Goal: Complete application form

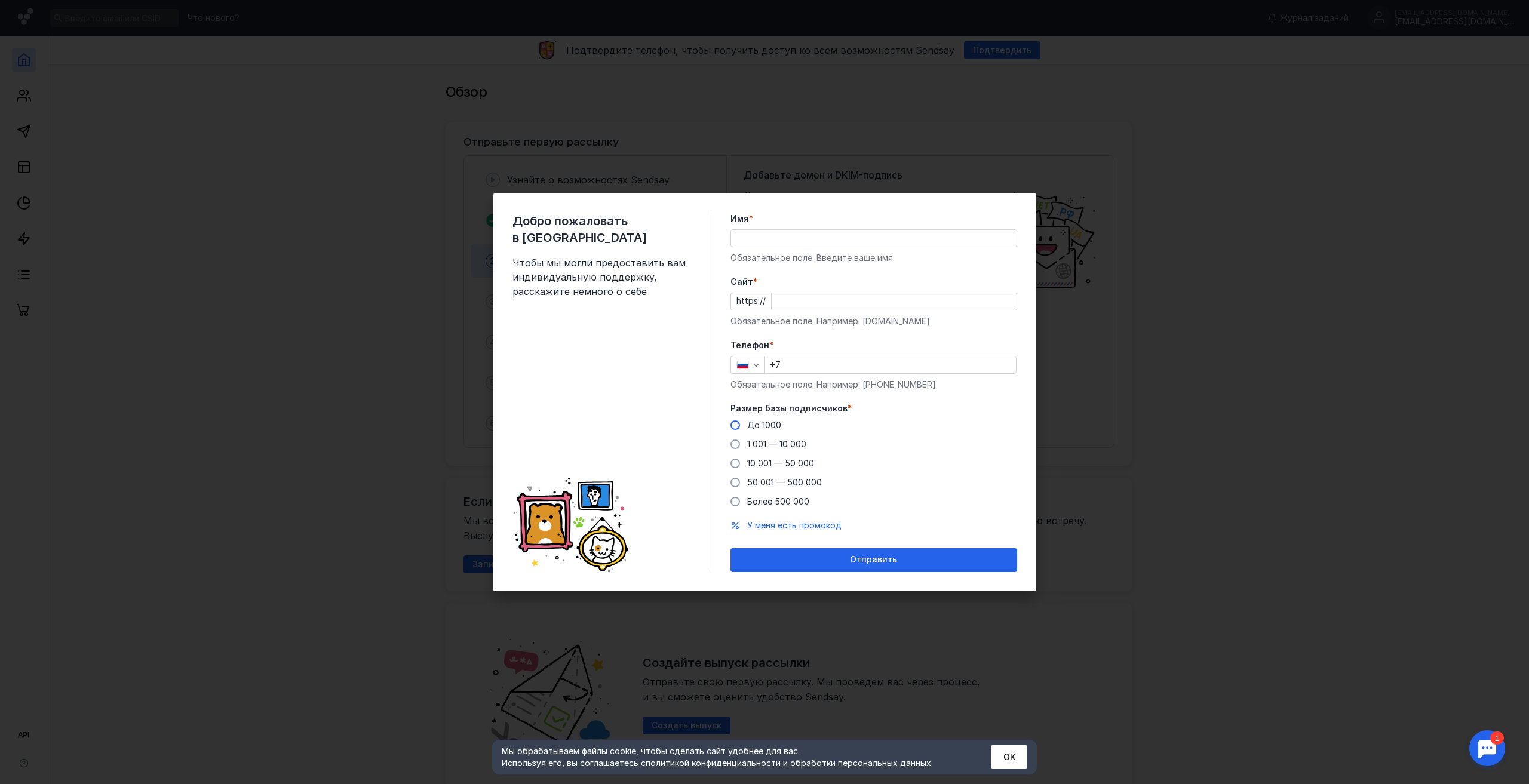
click at [737, 425] on span at bounding box center [735, 425] width 9 height 9
click at [0, 0] on input "До 1000" at bounding box center [0, 0] width 0 height 0
click at [755, 232] on input "Имя *" at bounding box center [874, 238] width 286 height 17
paste input "[EMAIL_ADDRESS][DOMAIN_NAME]"
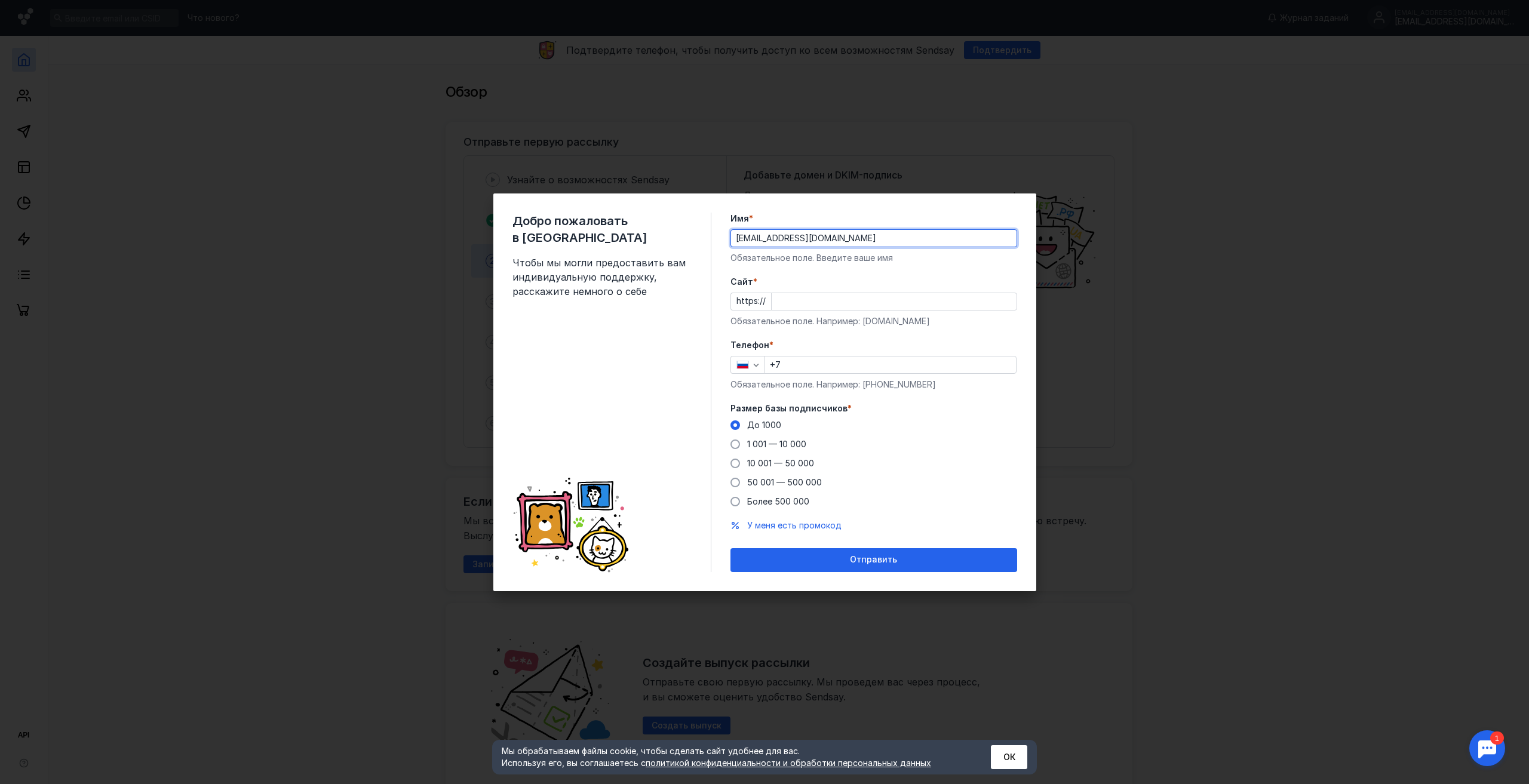
drag, startPoint x: 758, startPoint y: 237, endPoint x: 723, endPoint y: 238, distance: 35.0
click at [723, 238] on div "Добро пожаловать в Sendsay Чтобы мы могли предоставить вам индивидуальную подде…" at bounding box center [765, 392] width 543 height 398
drag, startPoint x: 790, startPoint y: 238, endPoint x: 814, endPoint y: 245, distance: 25.0
click at [814, 244] on input "[DOMAIN_NAME]" at bounding box center [874, 238] width 286 height 17
click at [757, 240] on input "axiomcatalyst" at bounding box center [874, 238] width 286 height 17
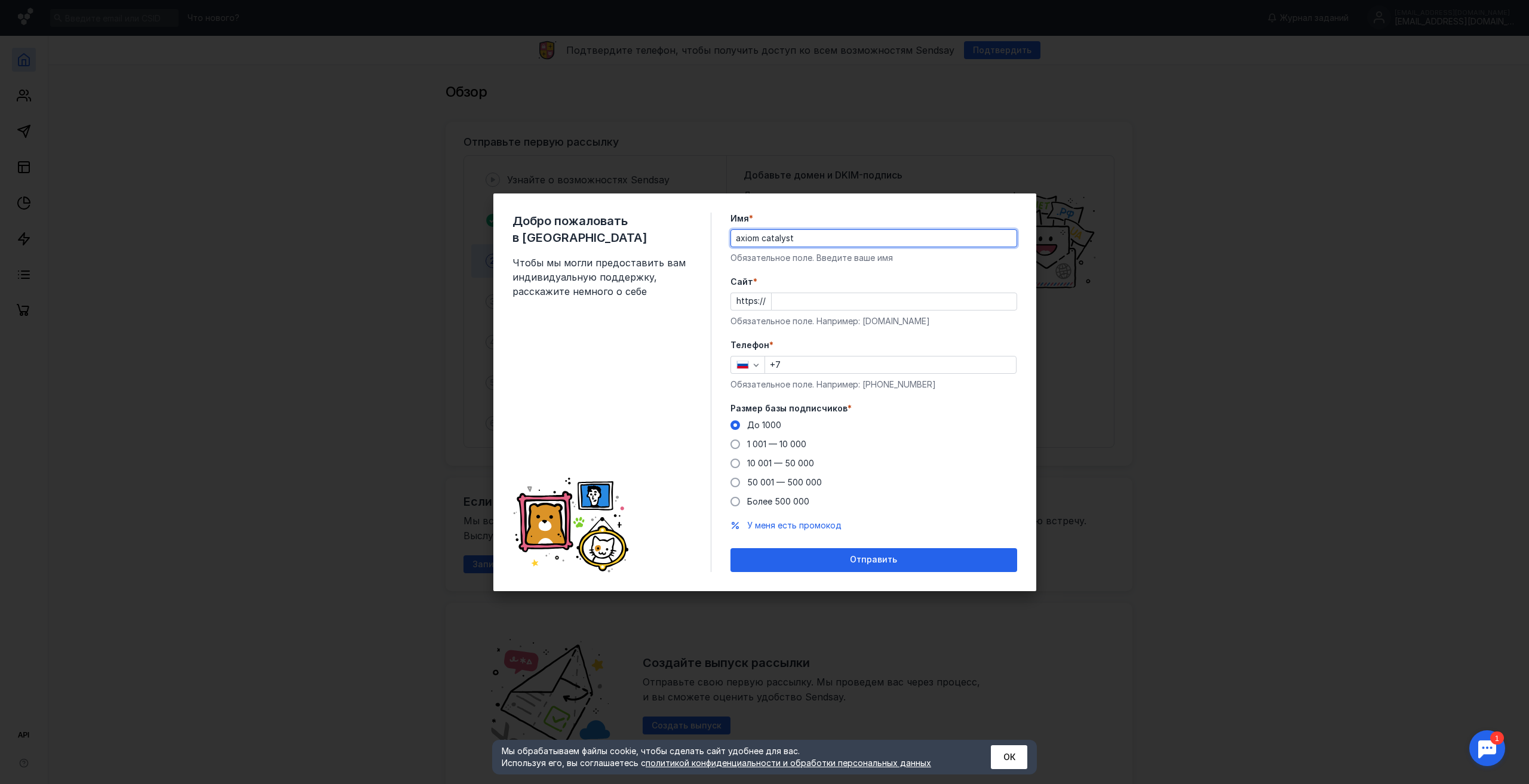
type input "axiom catalyst"
click at [774, 299] on input "Cайт *" at bounding box center [894, 301] width 245 height 17
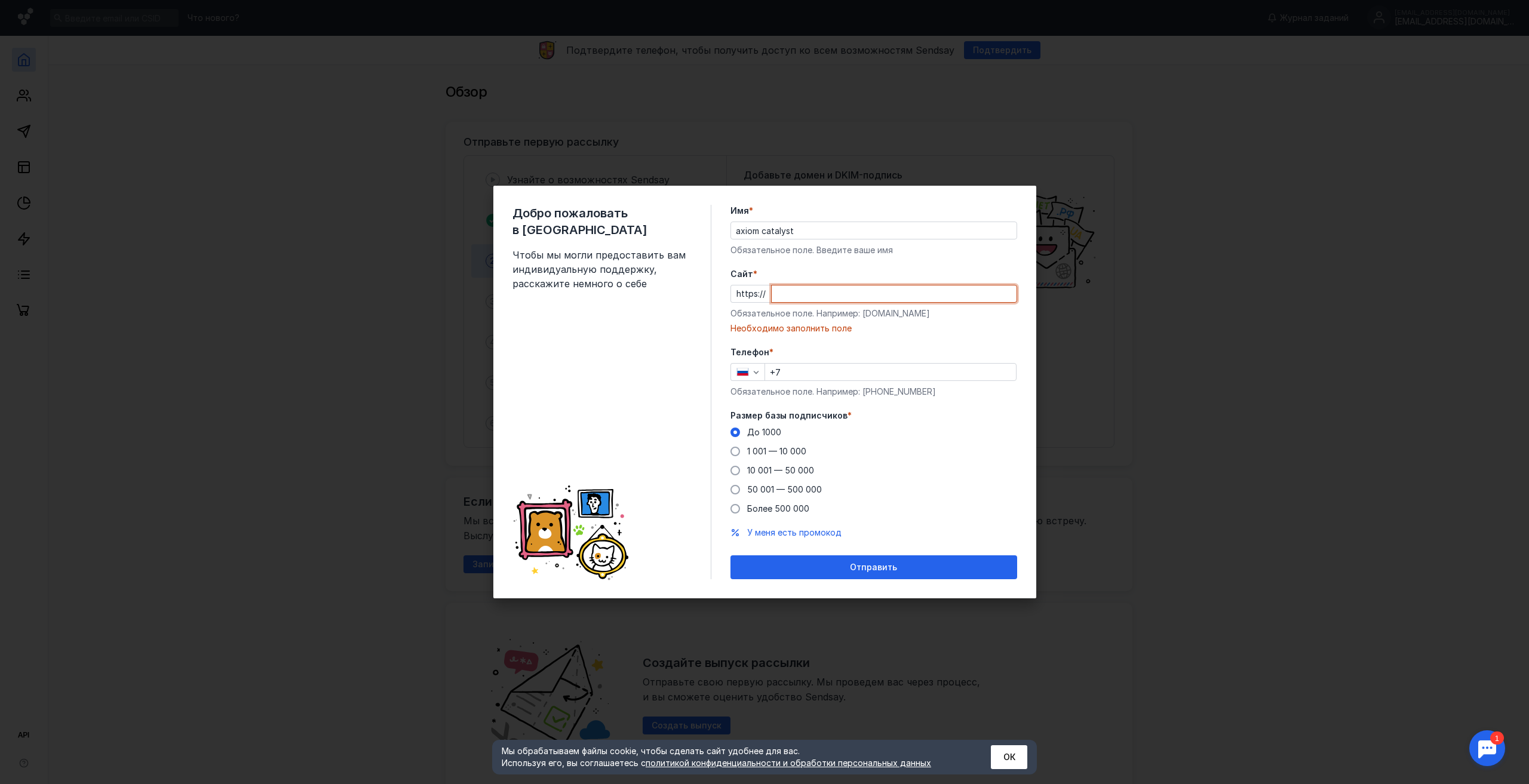
click at [804, 295] on input "Cайт *" at bounding box center [894, 294] width 245 height 17
paste input "[DOMAIN_NAME][URL]"
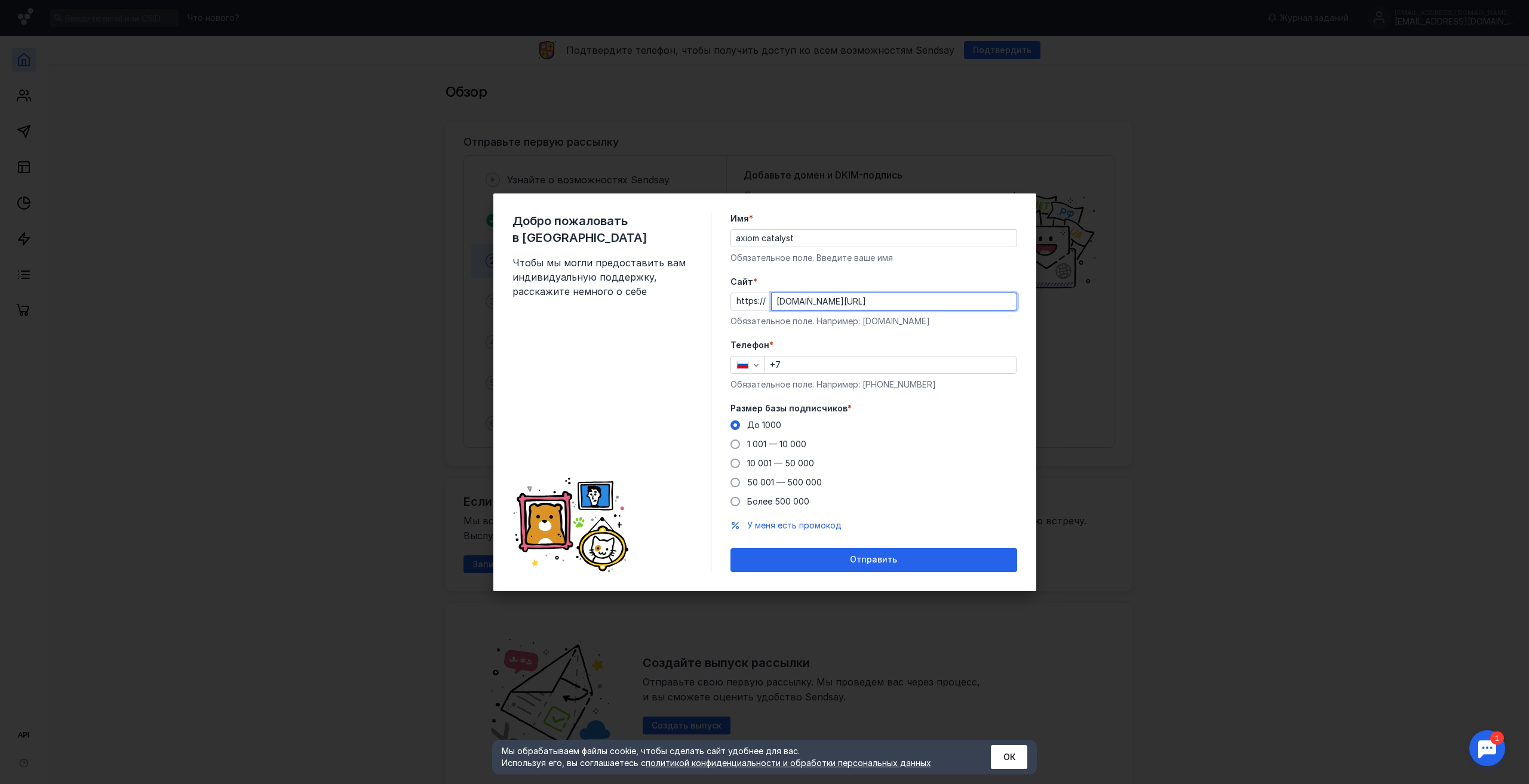
type input "[DOMAIN_NAME][URL]"
click at [895, 334] on form "Имя * axiom catalyst Обязательное поле. Введите ваше имя [PERSON_NAME] * https:…" at bounding box center [874, 392] width 286 height 359
click at [793, 364] on input "+7" at bounding box center [891, 365] width 251 height 17
click at [755, 366] on icon "button" at bounding box center [756, 364] width 9 height 9
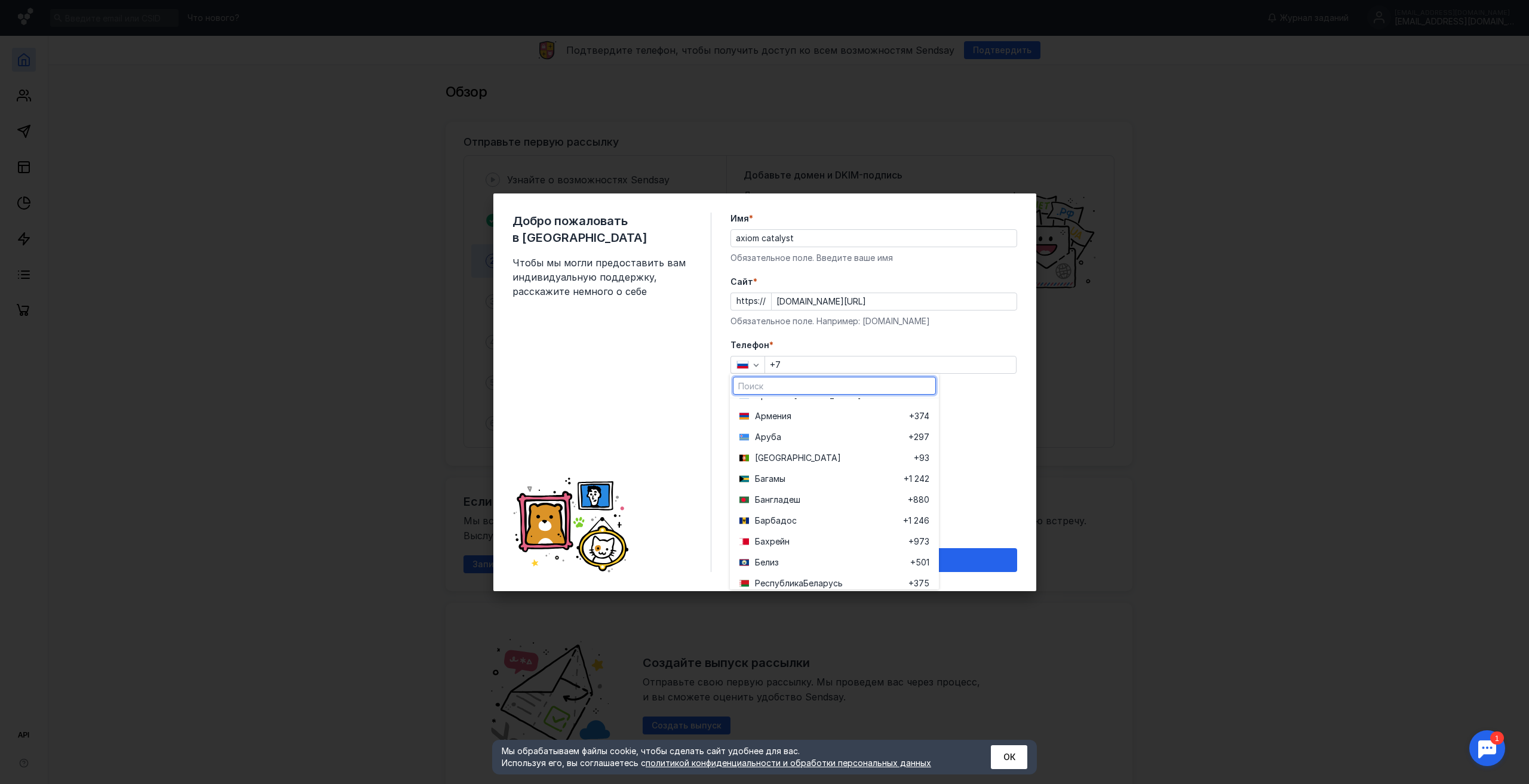
scroll to position [358, 0]
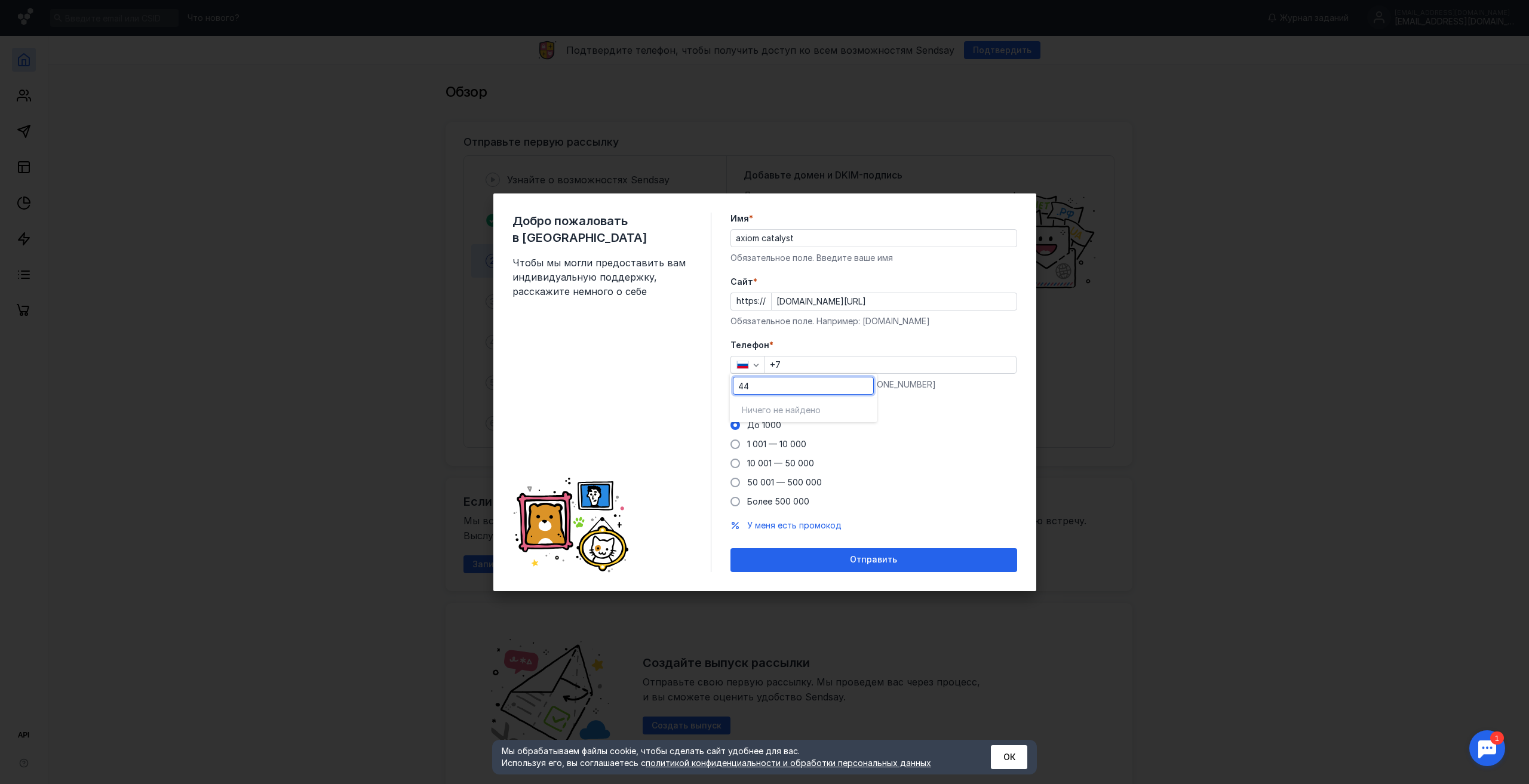
type input "4"
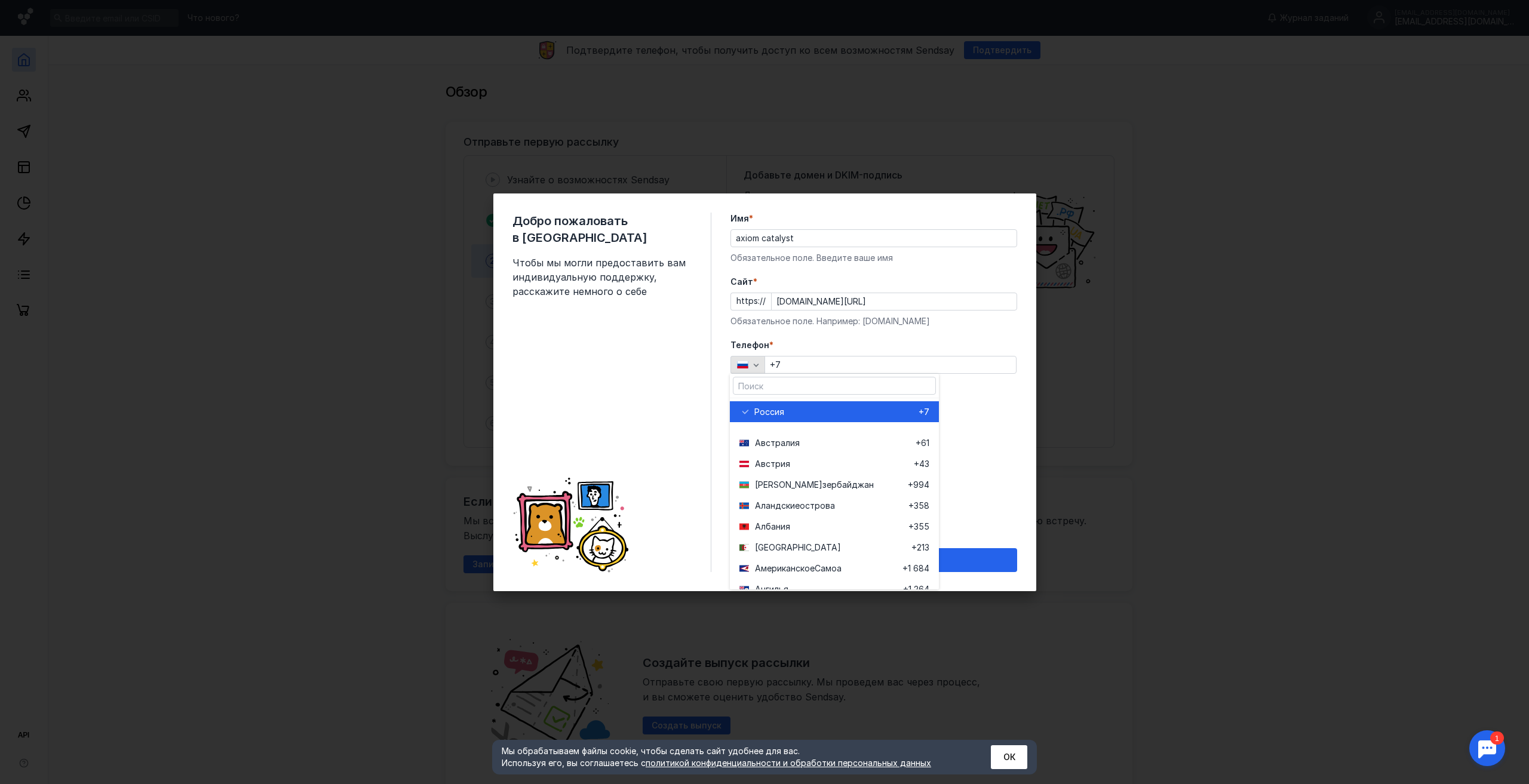
click at [753, 366] on icon "button" at bounding box center [756, 364] width 9 height 9
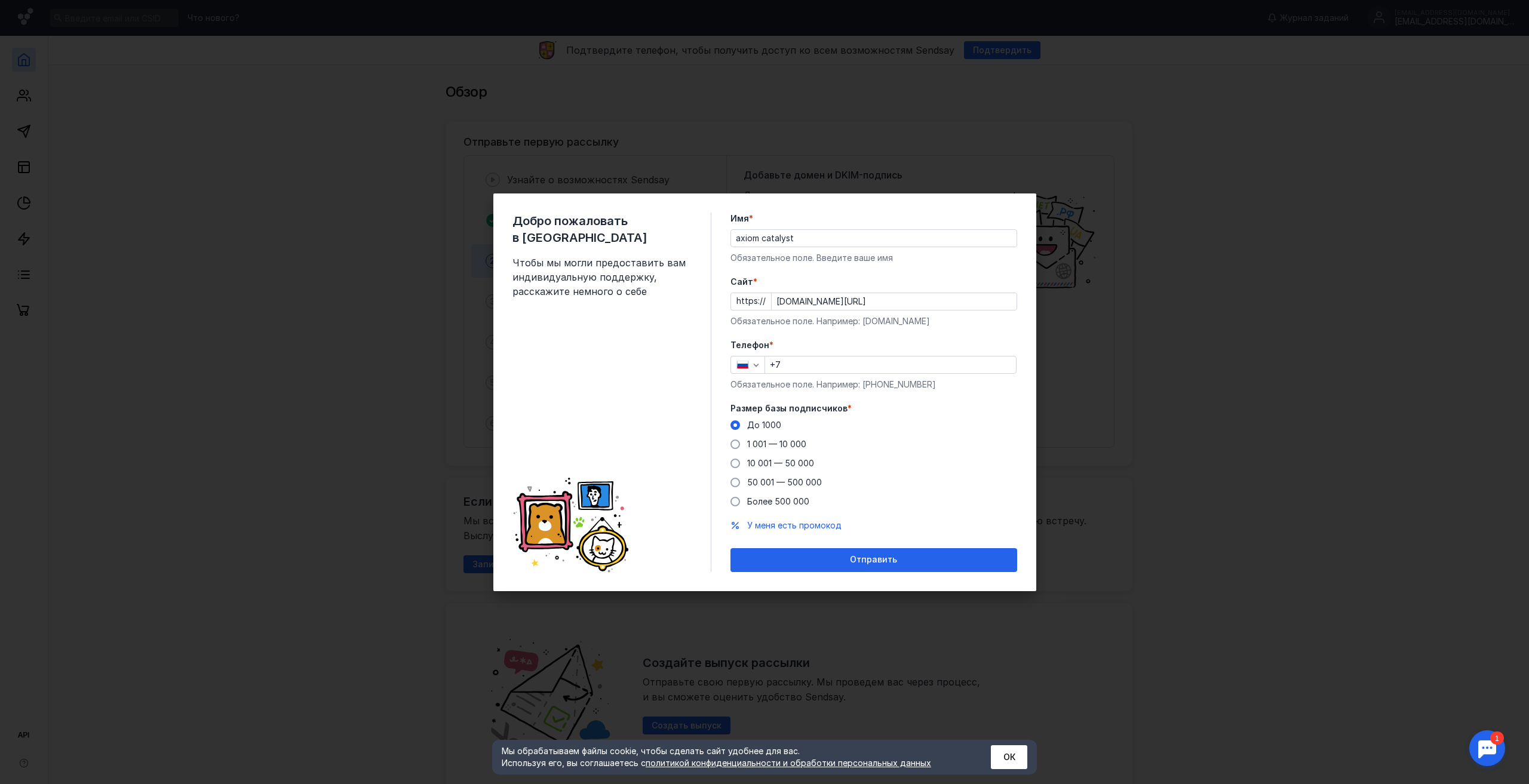
click at [858, 359] on input "+7" at bounding box center [891, 365] width 251 height 17
click at [757, 364] on icon "button" at bounding box center [756, 365] width 6 height 3
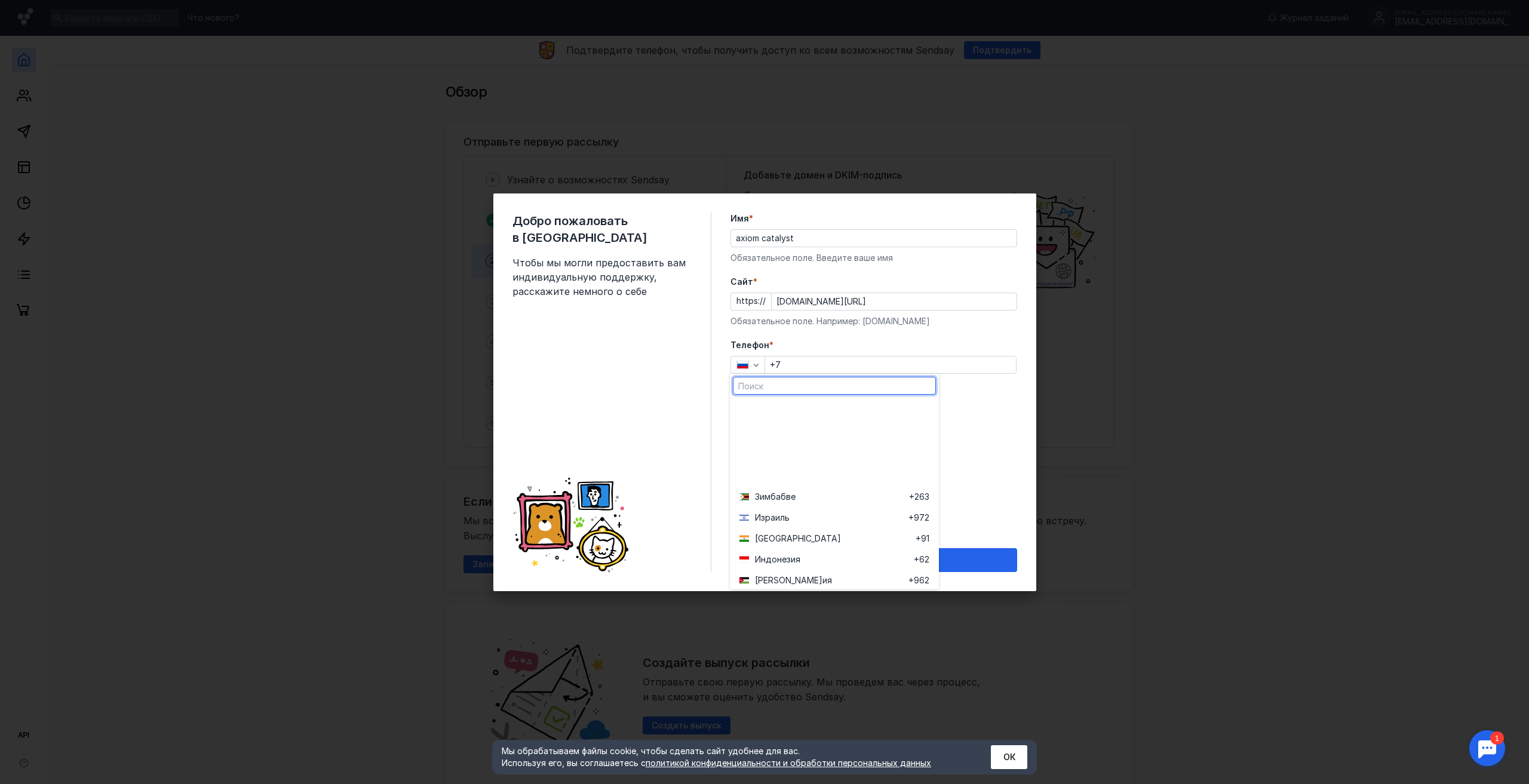
scroll to position [1612, 0]
paste input "447598328098"
type input "447598328098"
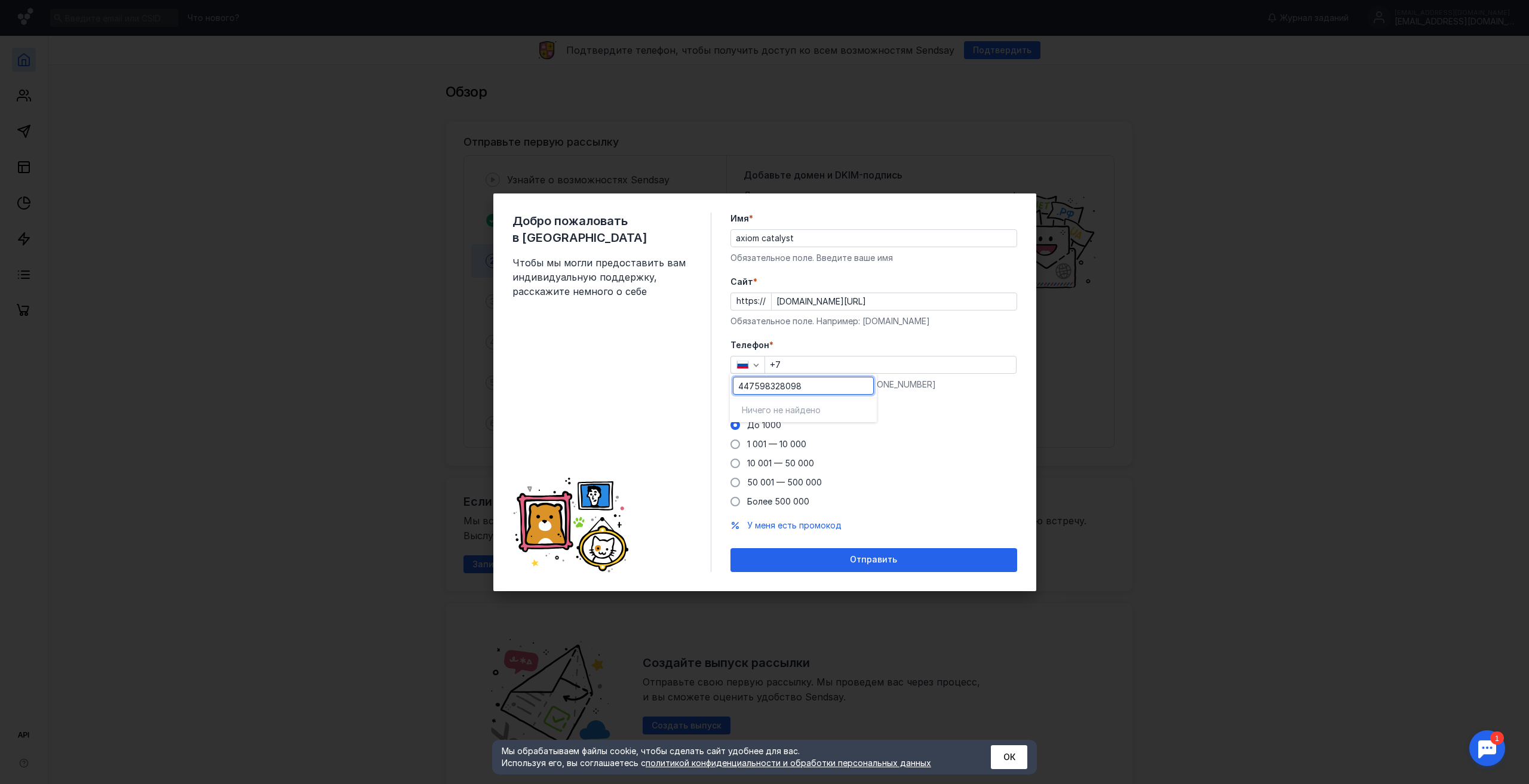
drag, startPoint x: 814, startPoint y: 386, endPoint x: 721, endPoint y: 381, distance: 93.1
click at [755, 367] on icon "button" at bounding box center [756, 364] width 9 height 9
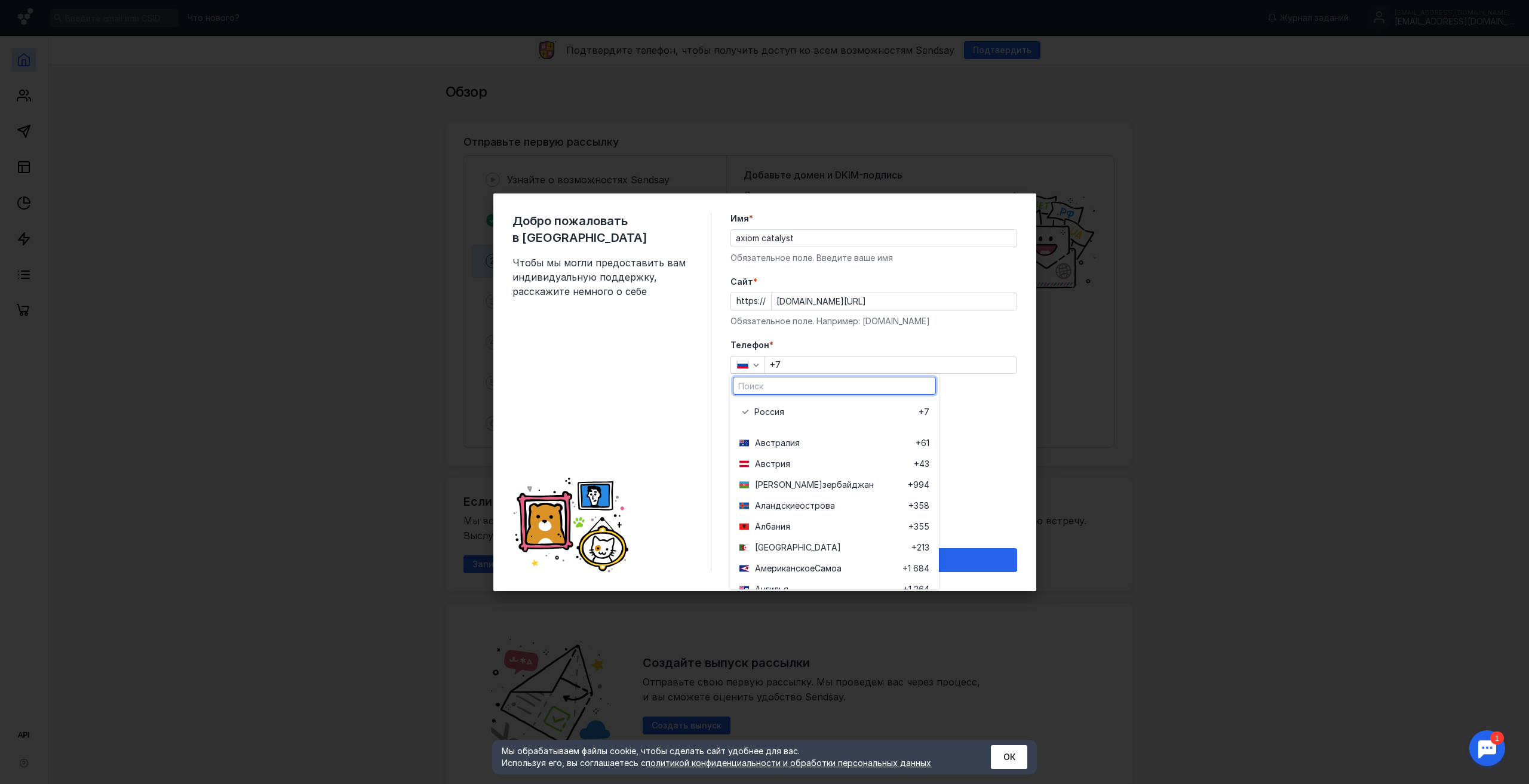
click at [761, 385] on input "text" at bounding box center [834, 386] width 202 height 17
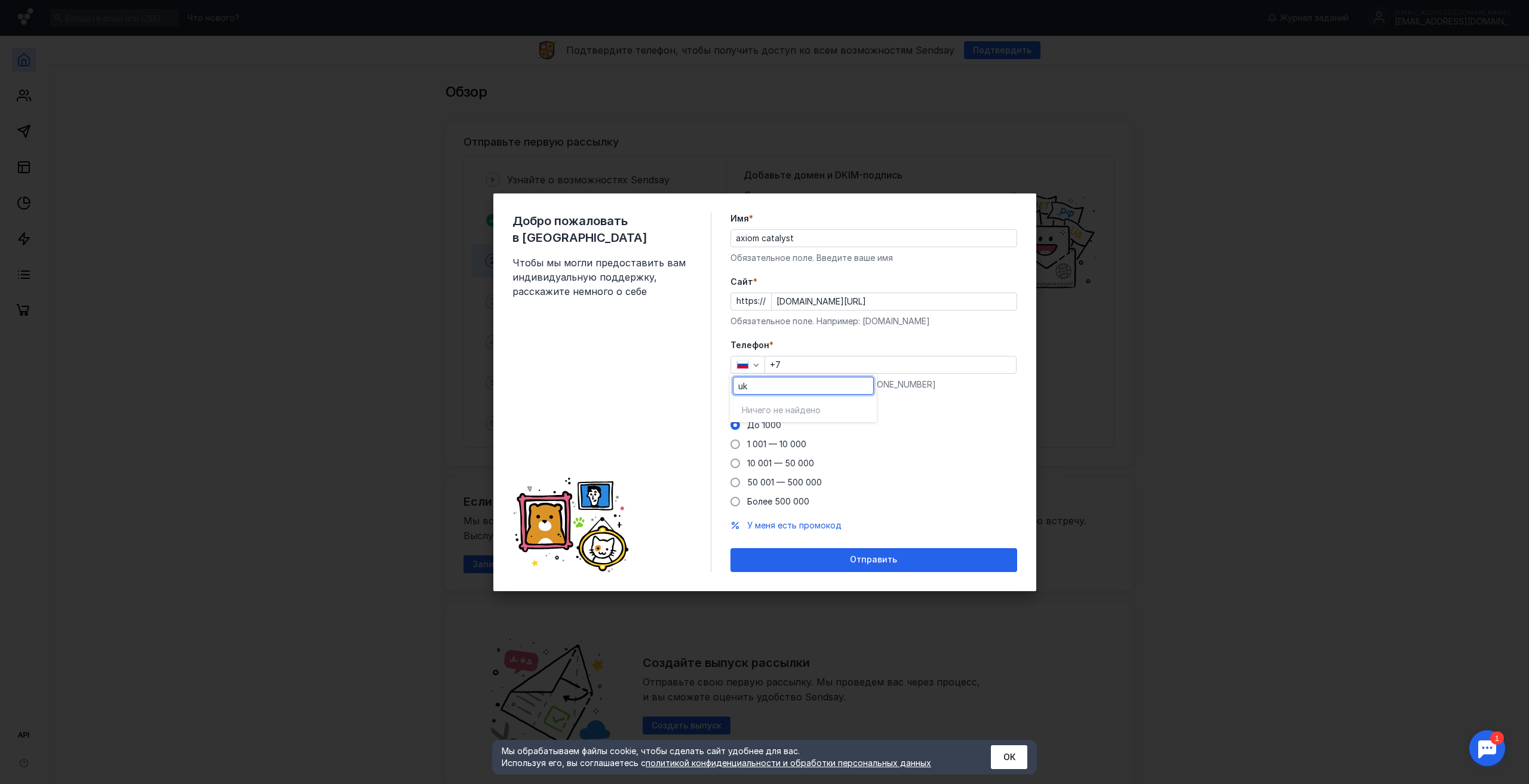
type input "u"
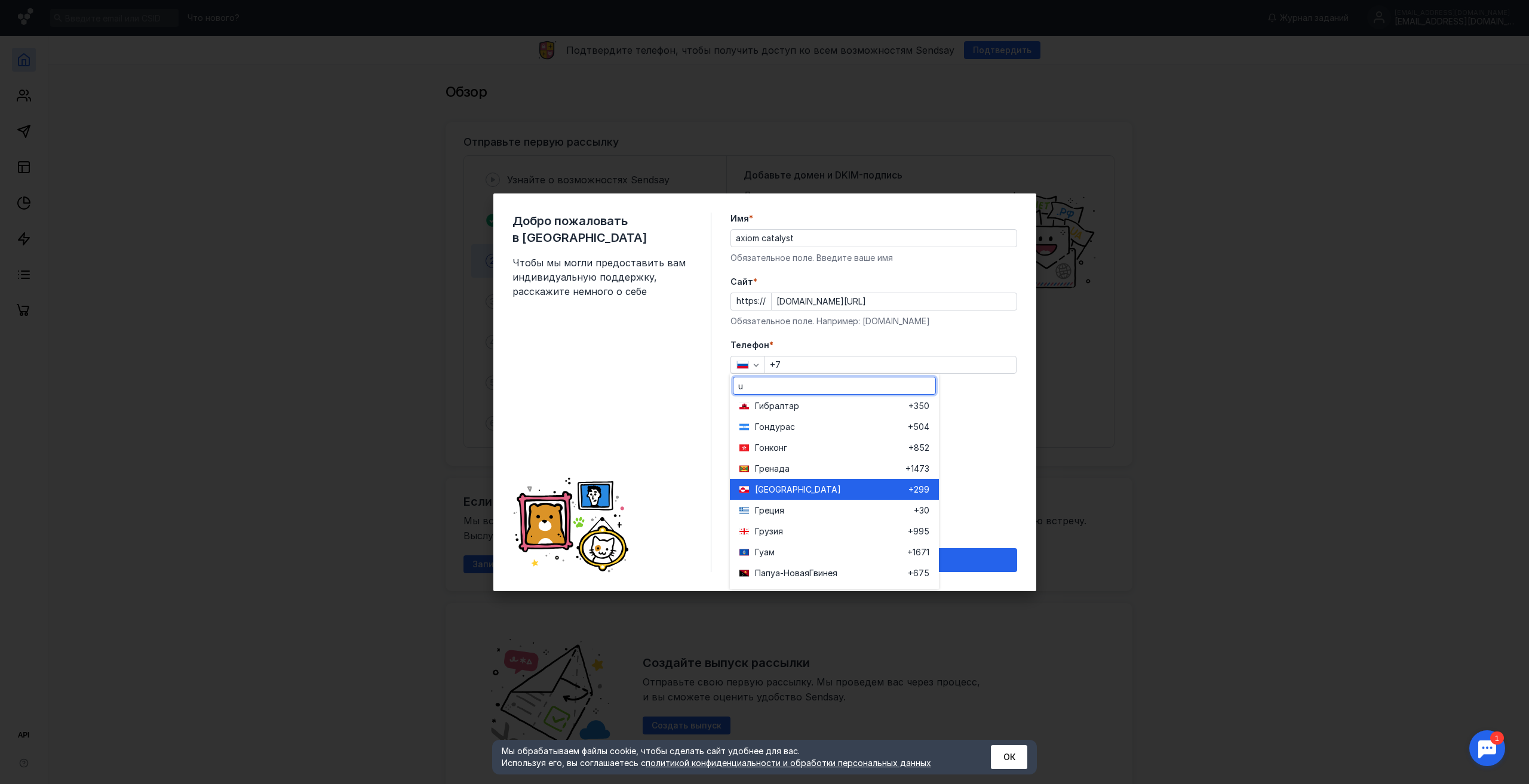
scroll to position [0, 0]
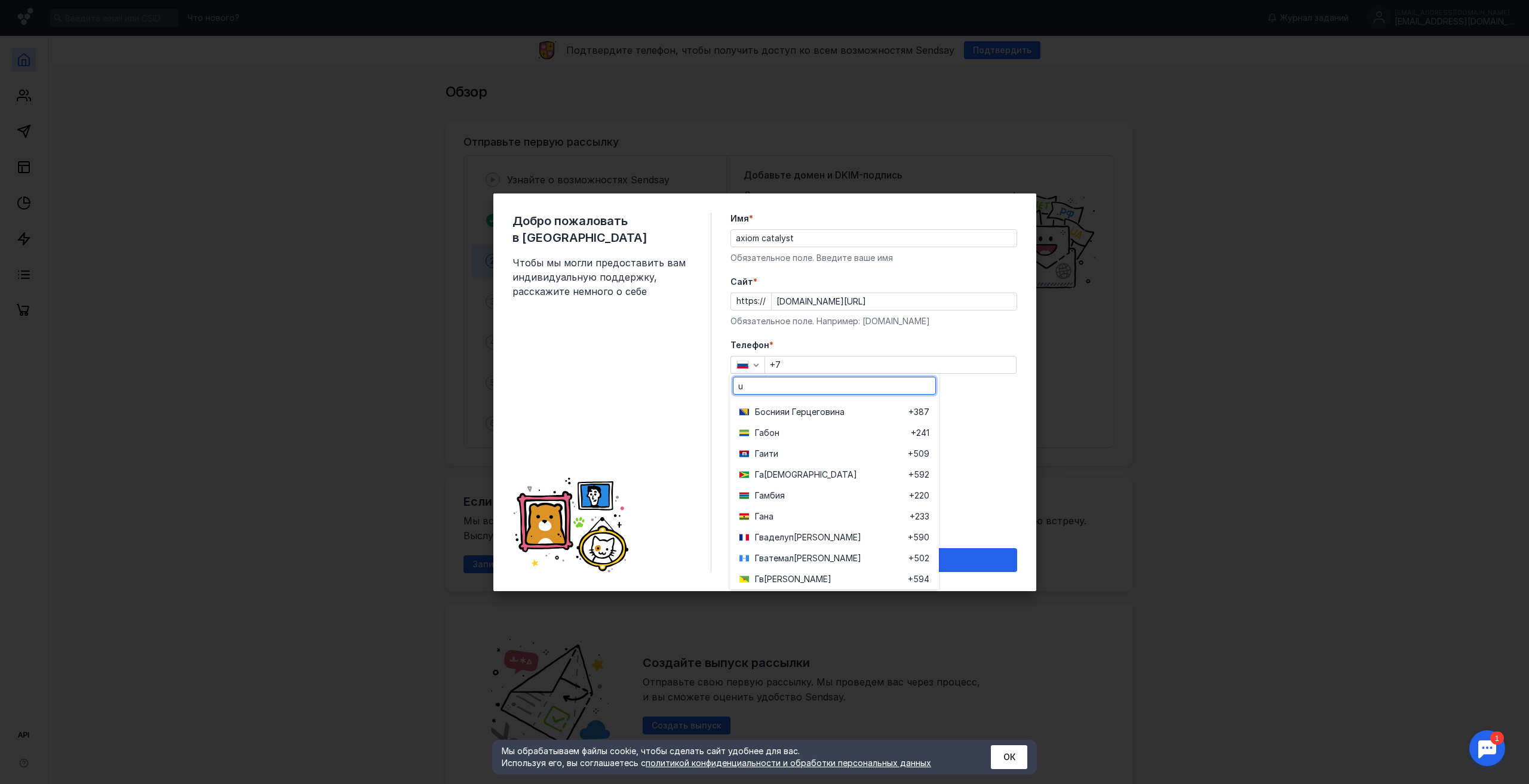
drag, startPoint x: 750, startPoint y: 378, endPoint x: 735, endPoint y: 386, distance: 17.0
click at [735, 386] on input "u" at bounding box center [834, 386] width 202 height 17
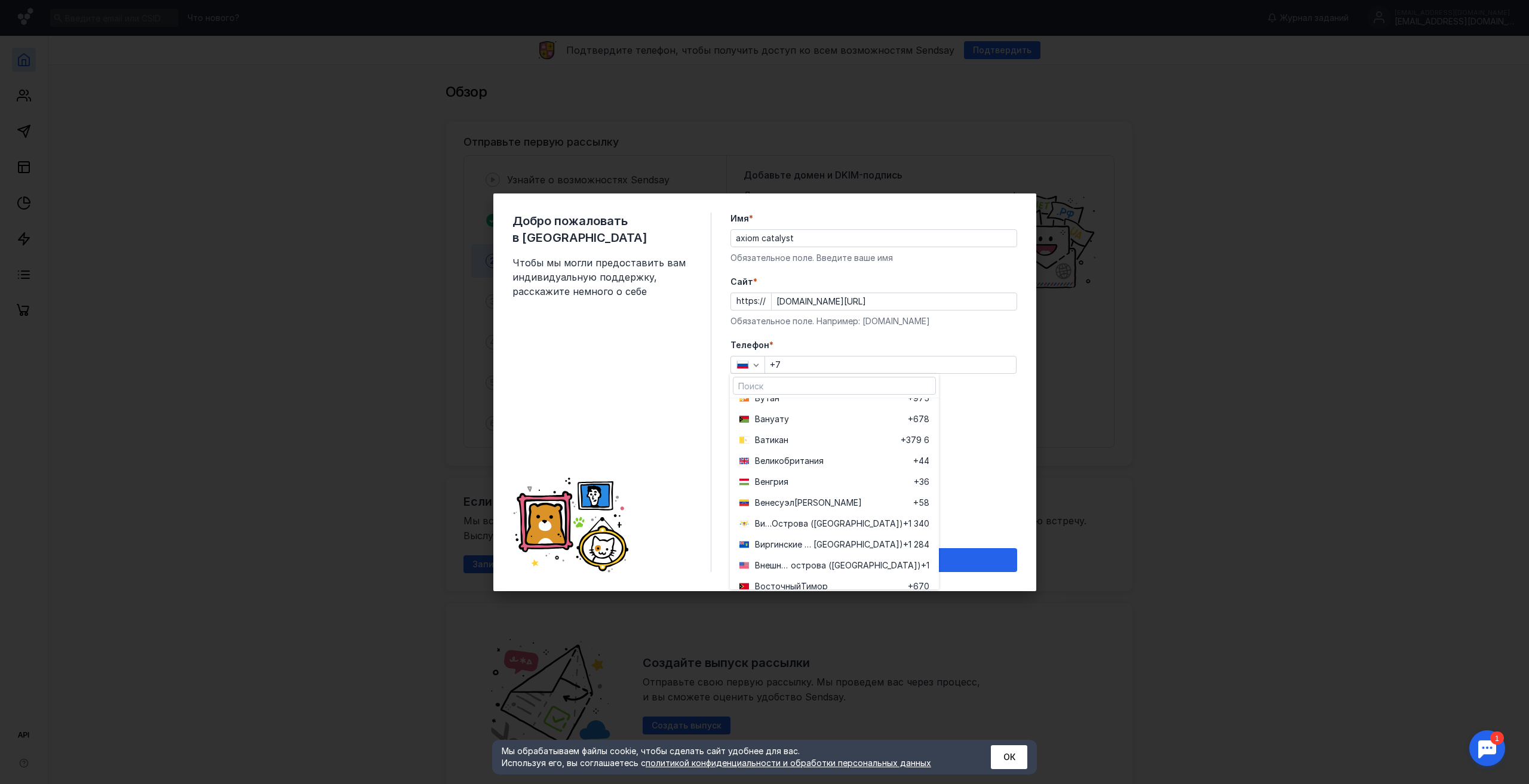
click at [792, 456] on span "кобритания" at bounding box center [799, 461] width 49 height 12
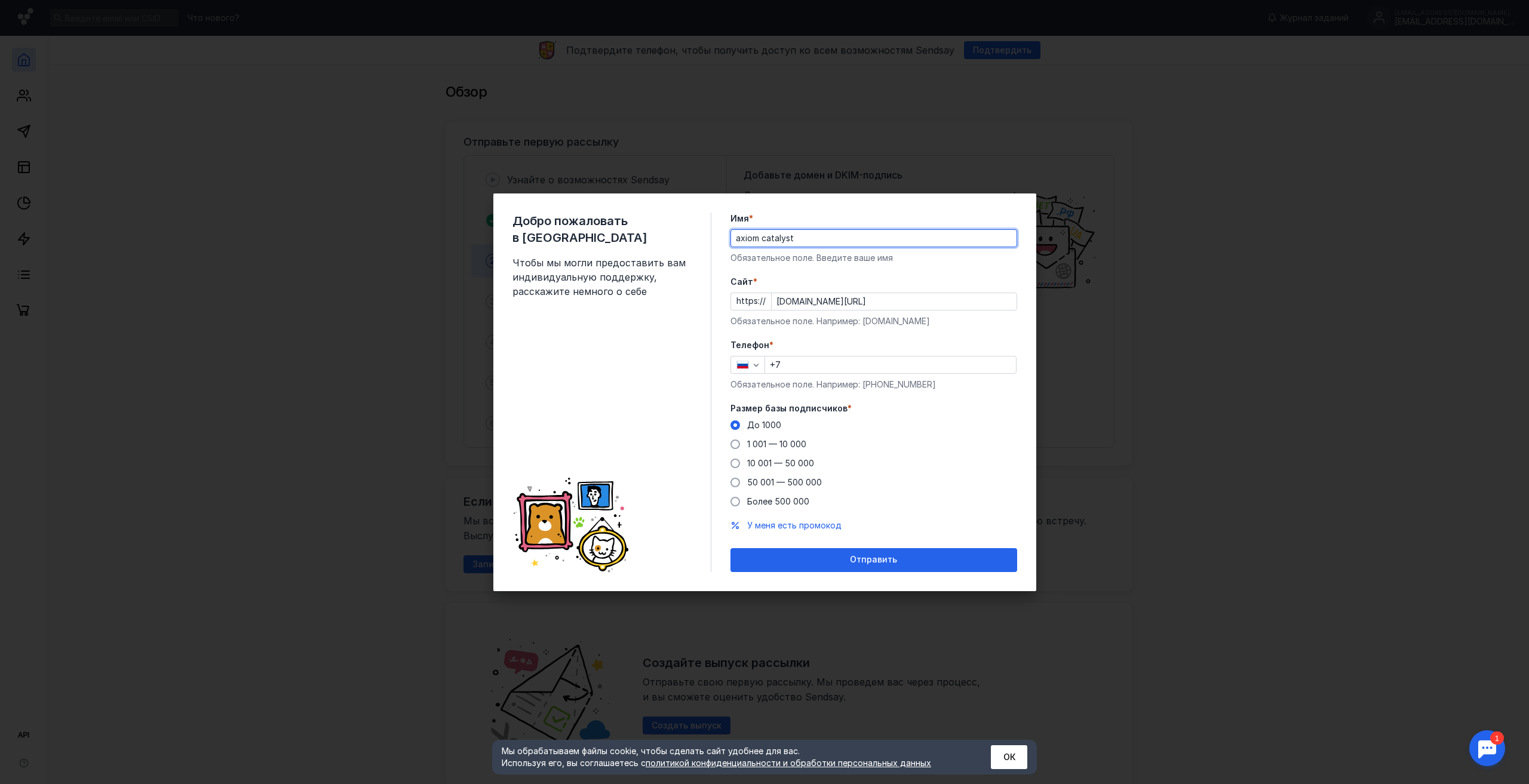
drag, startPoint x: 802, startPoint y: 237, endPoint x: 747, endPoint y: 233, distance: 55.1
click at [716, 233] on div "Добро пожаловать в Sendsay Чтобы мы могли предоставить вам индивидуальную подде…" at bounding box center [765, 392] width 543 height 398
drag, startPoint x: 874, startPoint y: 301, endPoint x: 777, endPoint y: 298, distance: 97.0
click at [777, 298] on input "[DOMAIN_NAME][URL]" at bounding box center [894, 301] width 245 height 17
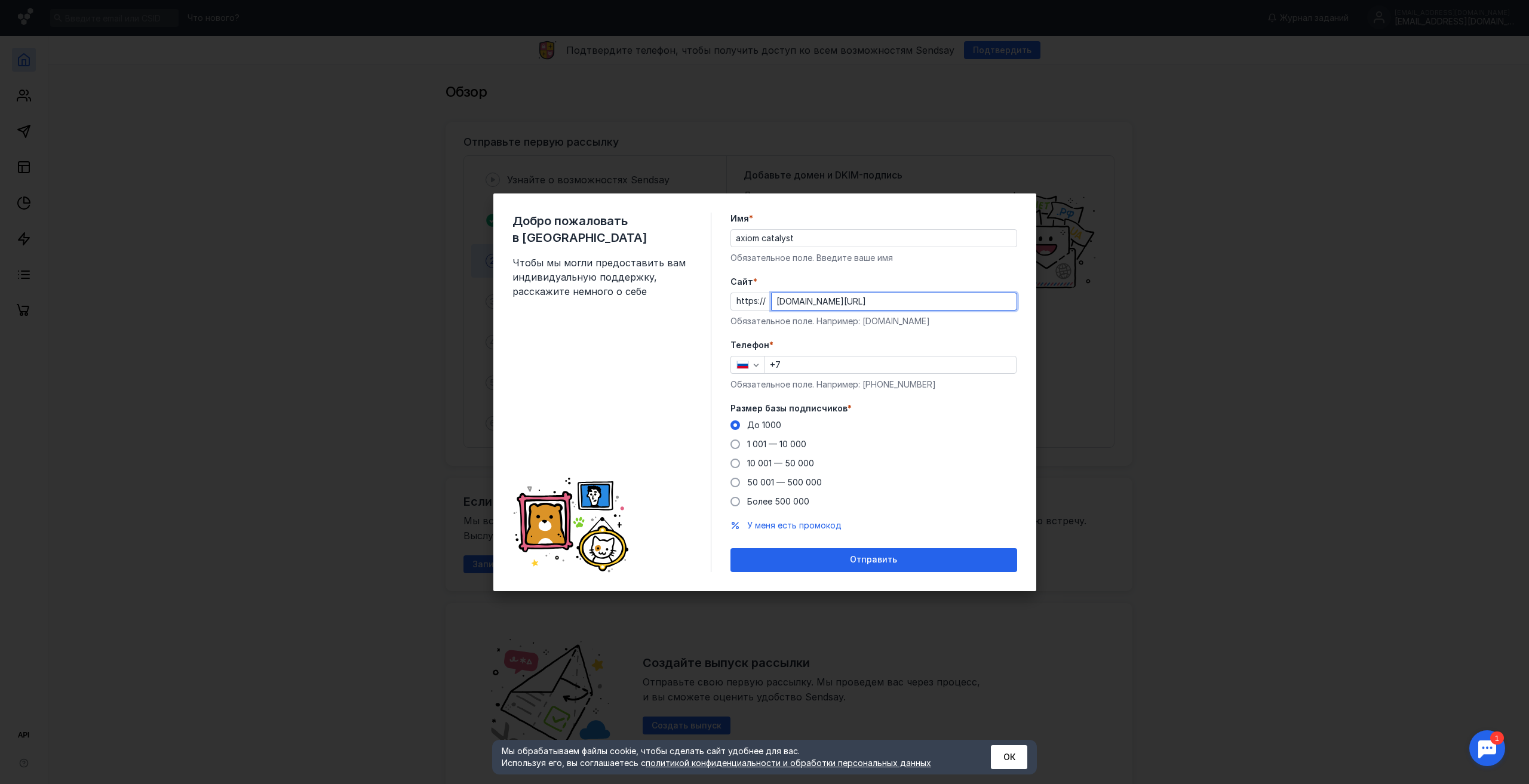
click at [874, 303] on input "[DOMAIN_NAME][URL]" at bounding box center [894, 301] width 245 height 17
drag, startPoint x: 896, startPoint y: 302, endPoint x: 764, endPoint y: 295, distance: 132.2
click at [764, 295] on div "https:// [DOMAIN_NAME][URL]" at bounding box center [874, 301] width 286 height 18
